Goal: Information Seeking & Learning: Find specific page/section

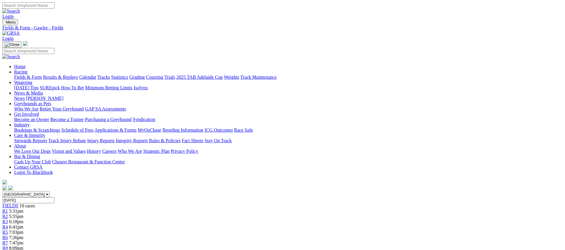
click at [42, 75] on link "Fields & Form" at bounding box center [28, 77] width 28 height 5
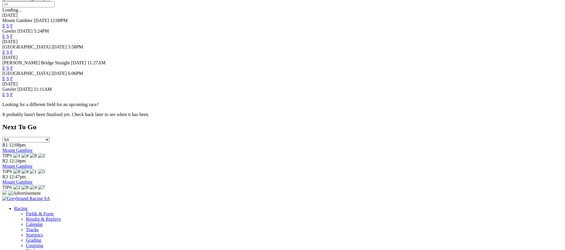
scroll to position [202, 0]
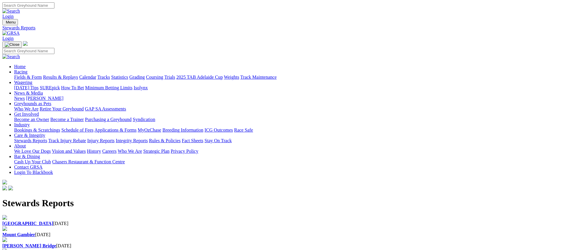
click at [114, 221] on div "Angle Park 10 Oct 2025" at bounding box center [282, 223] width 560 height 5
click at [27, 69] on link "Racing" at bounding box center [20, 71] width 13 height 5
click at [42, 75] on link "Fields & Form" at bounding box center [28, 77] width 28 height 5
